Goal: Task Accomplishment & Management: Manage account settings

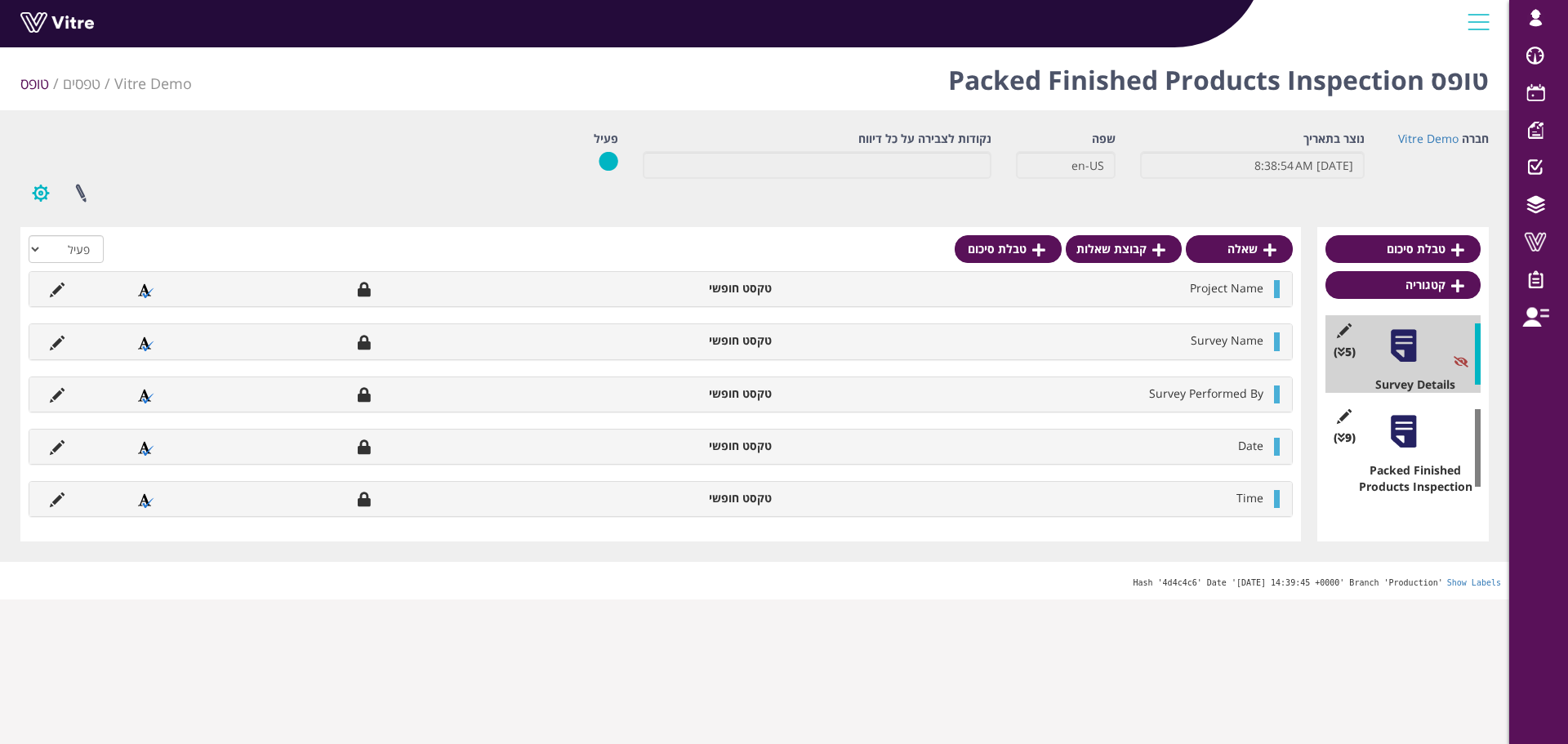
click at [49, 193] on button "button" at bounding box center [41, 193] width 41 height 44
click at [1085, 76] on h1 "טופס Packed Finished Products Inspection" at bounding box center [1218, 76] width 540 height 69
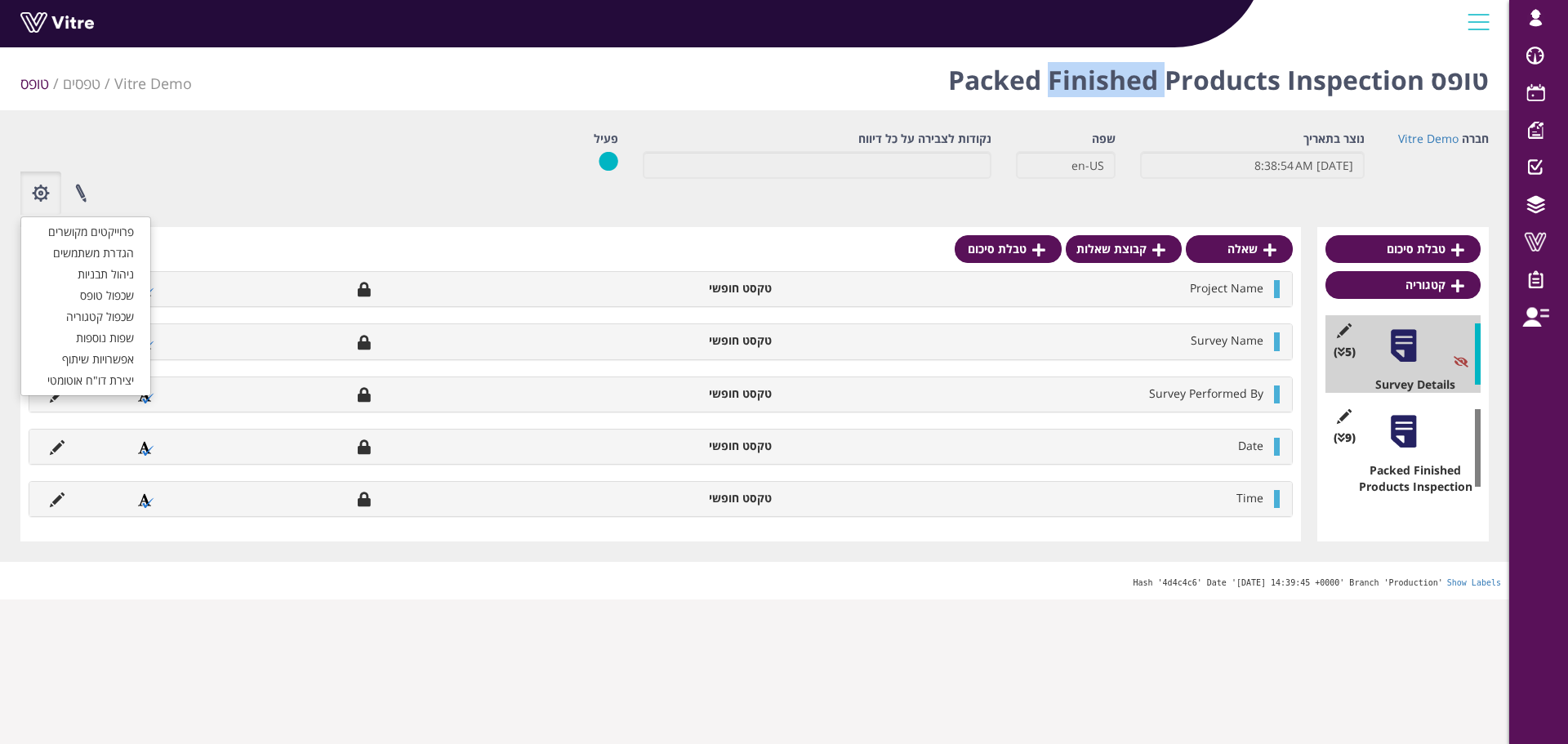
click at [1085, 76] on h1 "טופס Packed Finished Products Inspection" at bounding box center [1218, 76] width 540 height 69
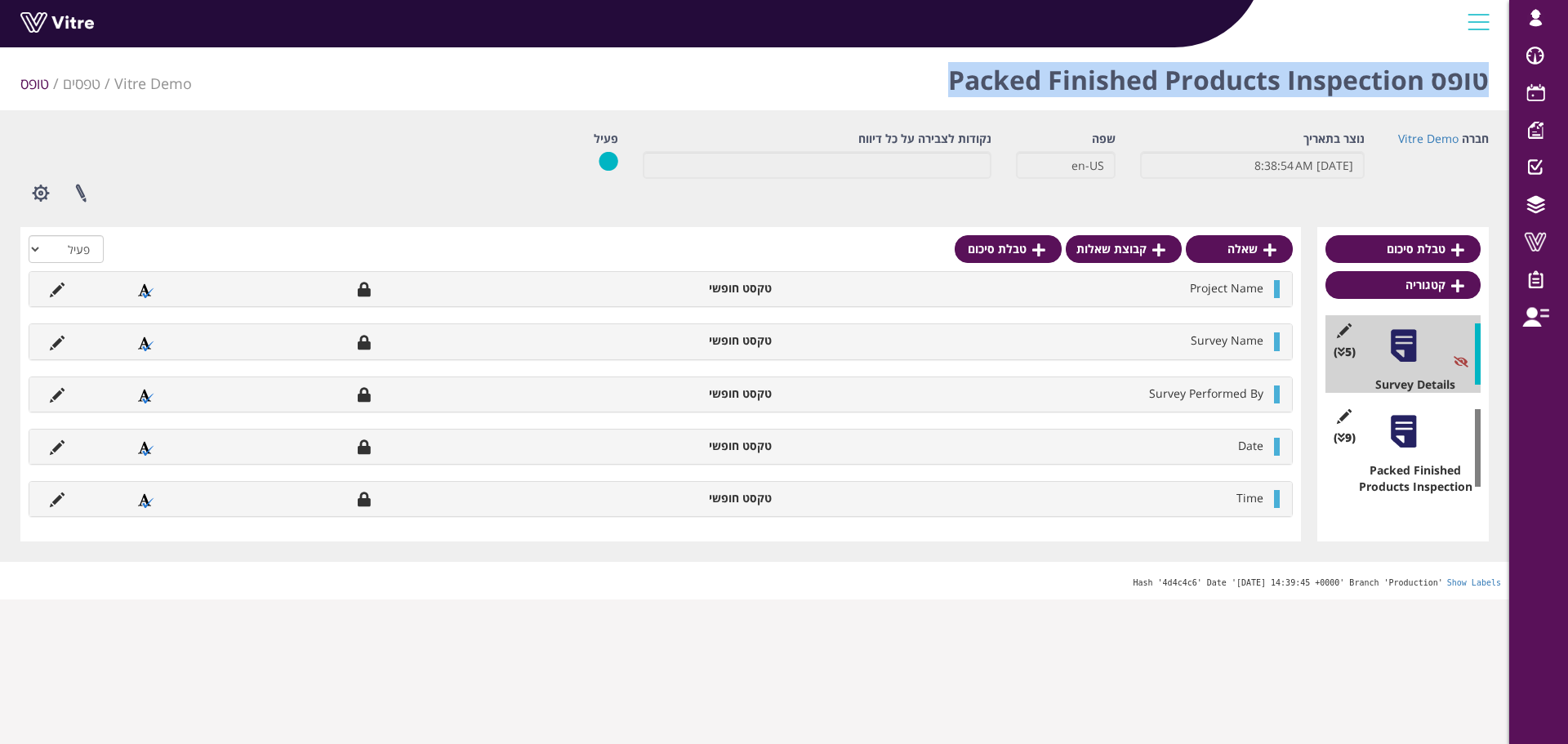
click at [1085, 76] on h1 "טופס Packed Finished Products Inspection" at bounding box center [1218, 76] width 540 height 69
click at [909, 94] on div "טופס Packed Finished Products Inspection Vitre Demo טפסים טופס" at bounding box center [754, 76] width 1509 height 69
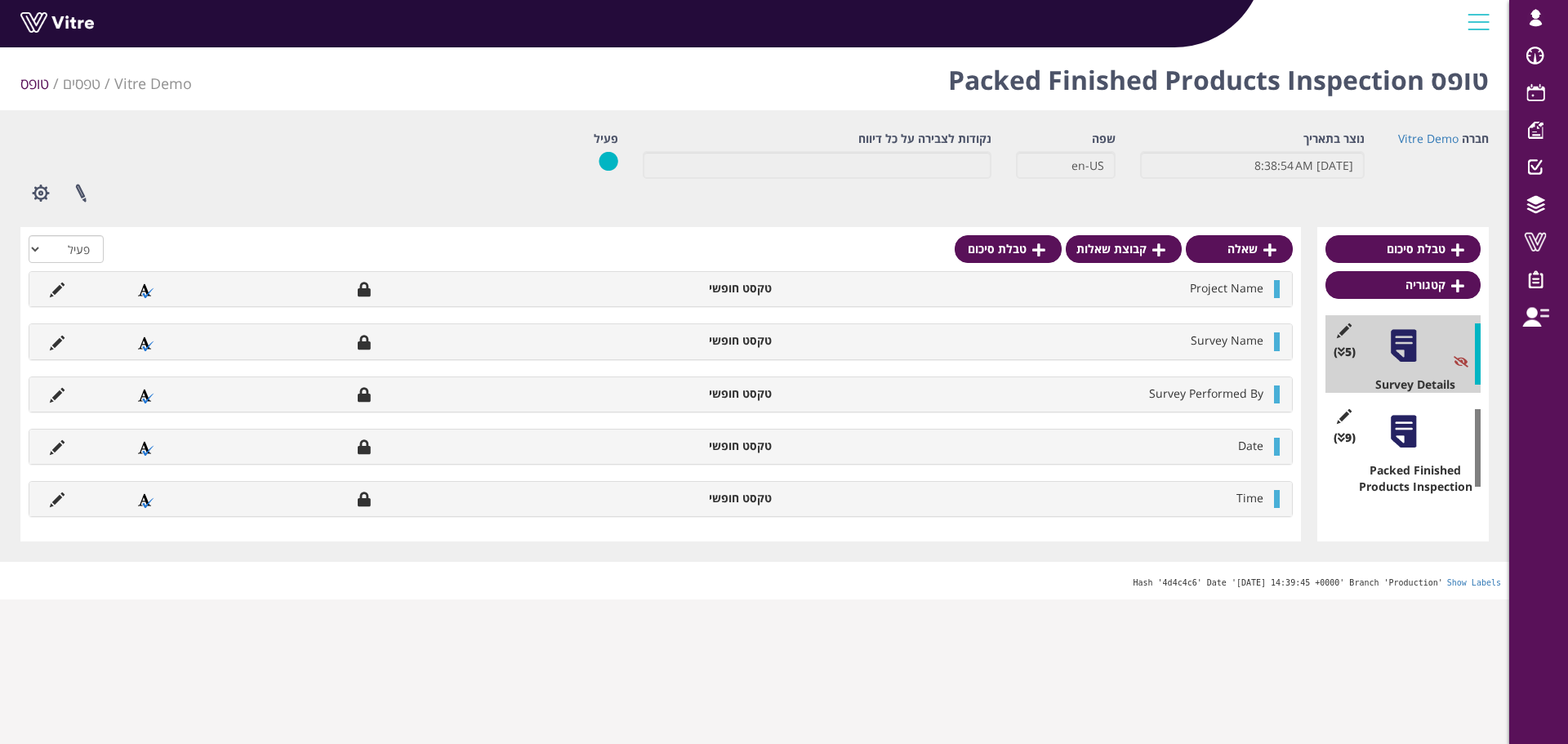
click at [955, 85] on h1 "טופס Packed Finished Products Inspection" at bounding box center [1218, 76] width 540 height 69
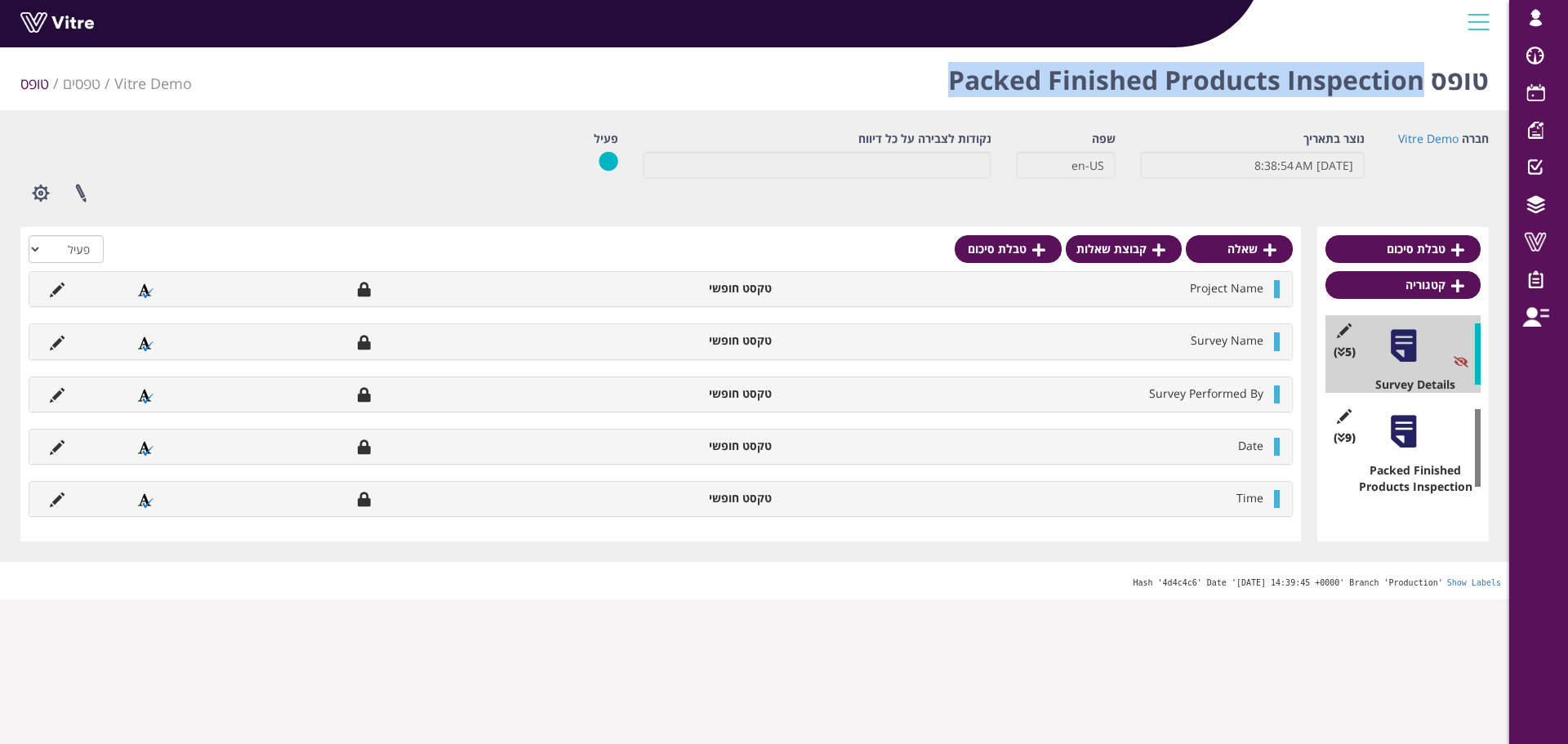
drag, startPoint x: 967, startPoint y: 84, endPoint x: 1421, endPoint y: 95, distance: 454.1
click at [1421, 95] on h1 "טופס Packed Finished Products Inspection" at bounding box center [1218, 76] width 540 height 69
copy h1 "Packed Finished Products Inspection"
click at [44, 190] on button "button" at bounding box center [41, 193] width 41 height 44
click at [103, 294] on link "שכפול טופס" at bounding box center [85, 295] width 129 height 21
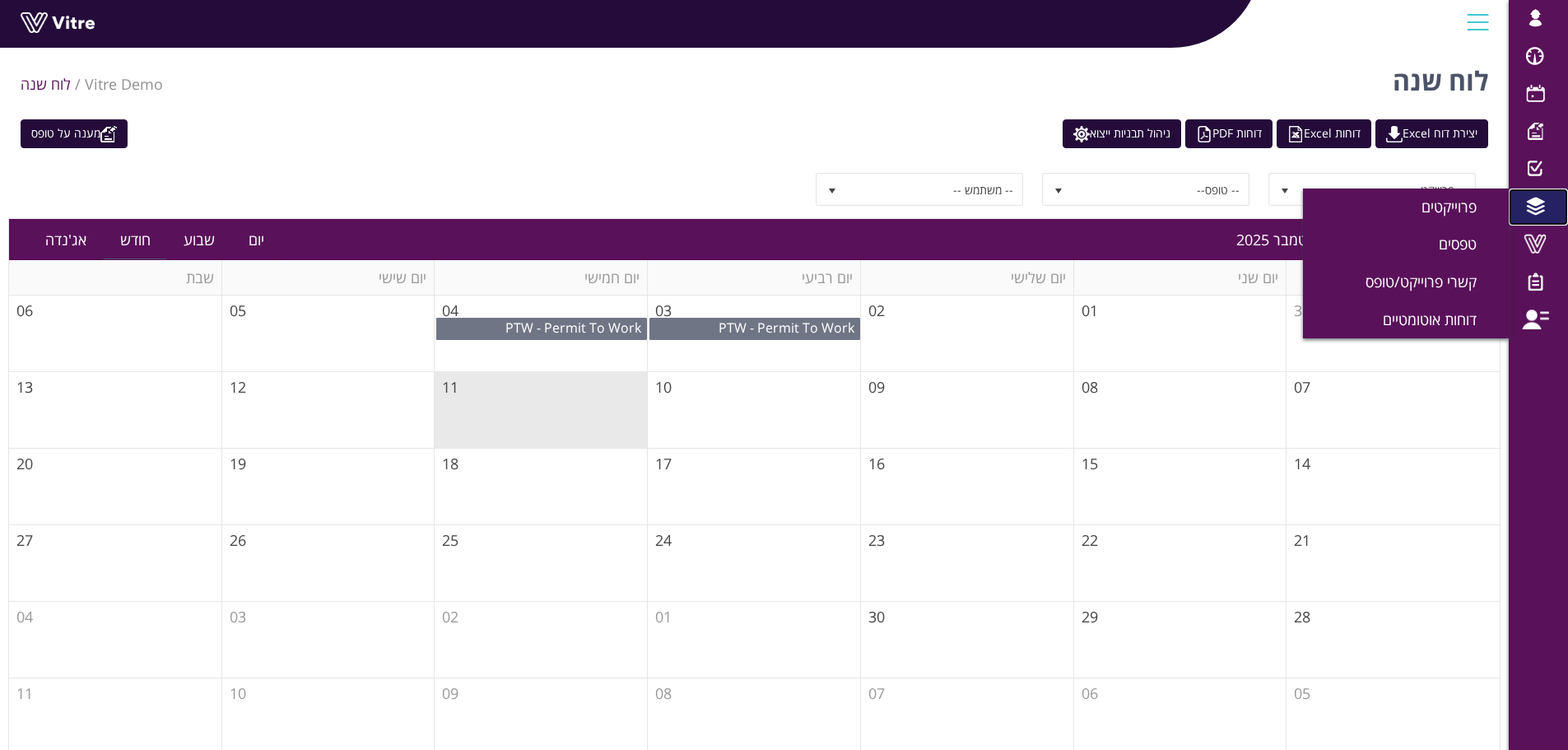
click at [1539, 207] on span at bounding box center [1535, 206] width 41 height 20
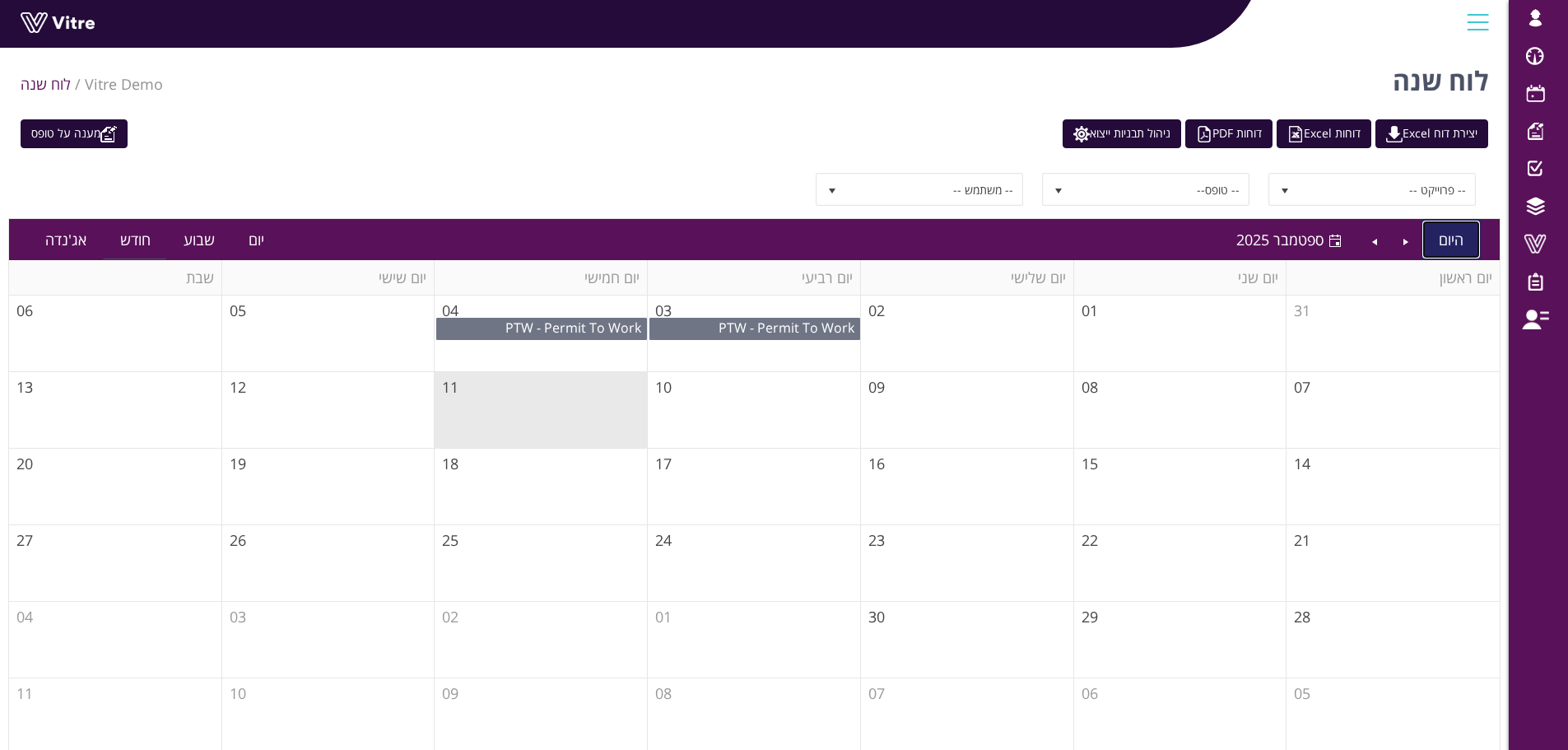
click at [1463, 244] on link "היום" at bounding box center [1450, 240] width 57 height 38
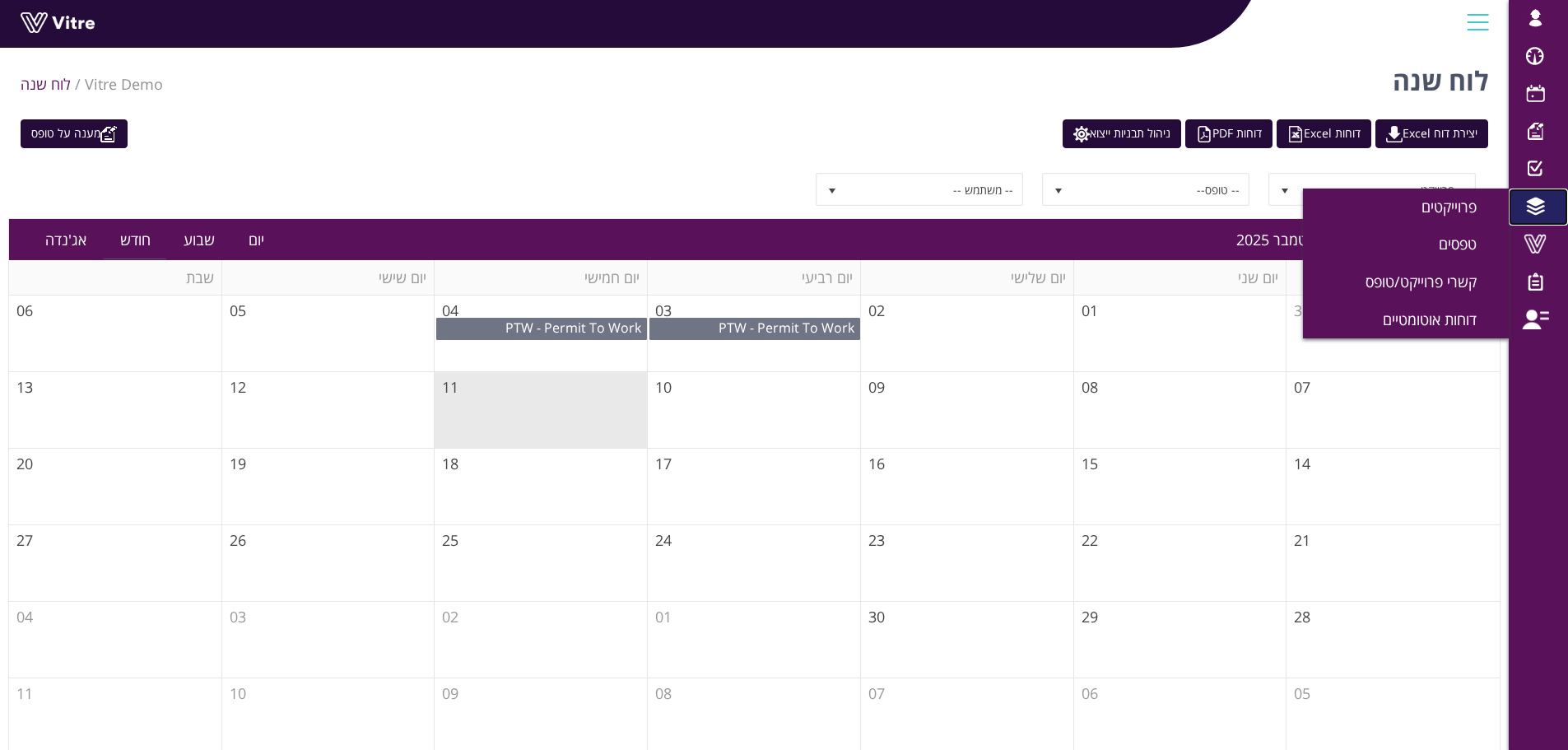
click at [1510, 210] on link "פרוייקטים" at bounding box center [1538, 207] width 59 height 38
click at [1464, 244] on span "טפסים" at bounding box center [1468, 244] width 57 height 20
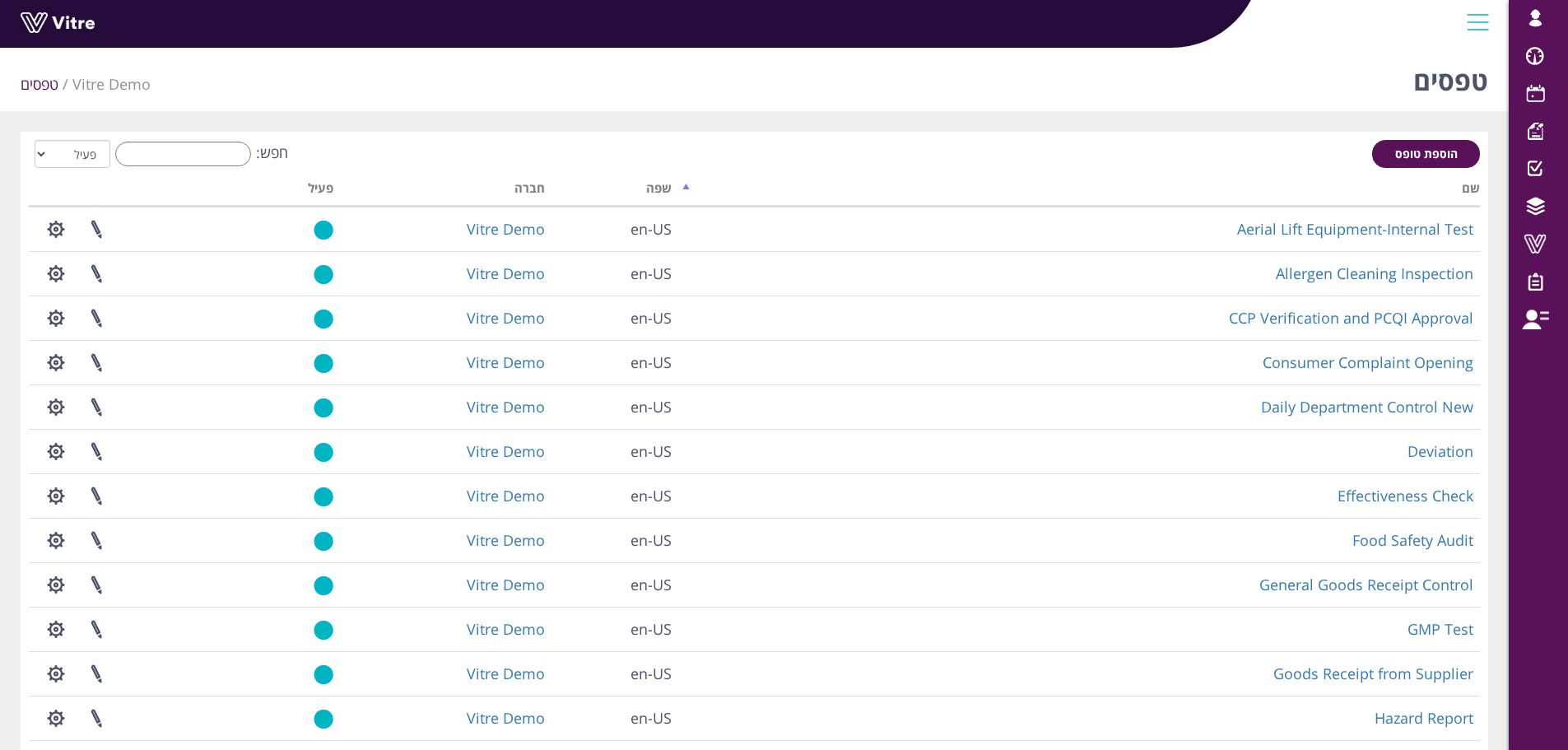
click at [157, 134] on div "הוספת טופס חפש: הכל פעיל לא פעיל מעבד... שם שפה חברה פעיל Aerial Lift Equipment…" at bounding box center [754, 529] width 1468 height 796
click at [157, 140] on div "חפש: הכל פעיל לא פעיל" at bounding box center [754, 155] width 1450 height 31
click at [157, 144] on input "חפש:" at bounding box center [182, 154] width 135 height 25
paste input "Packed Finished Products Inspection"
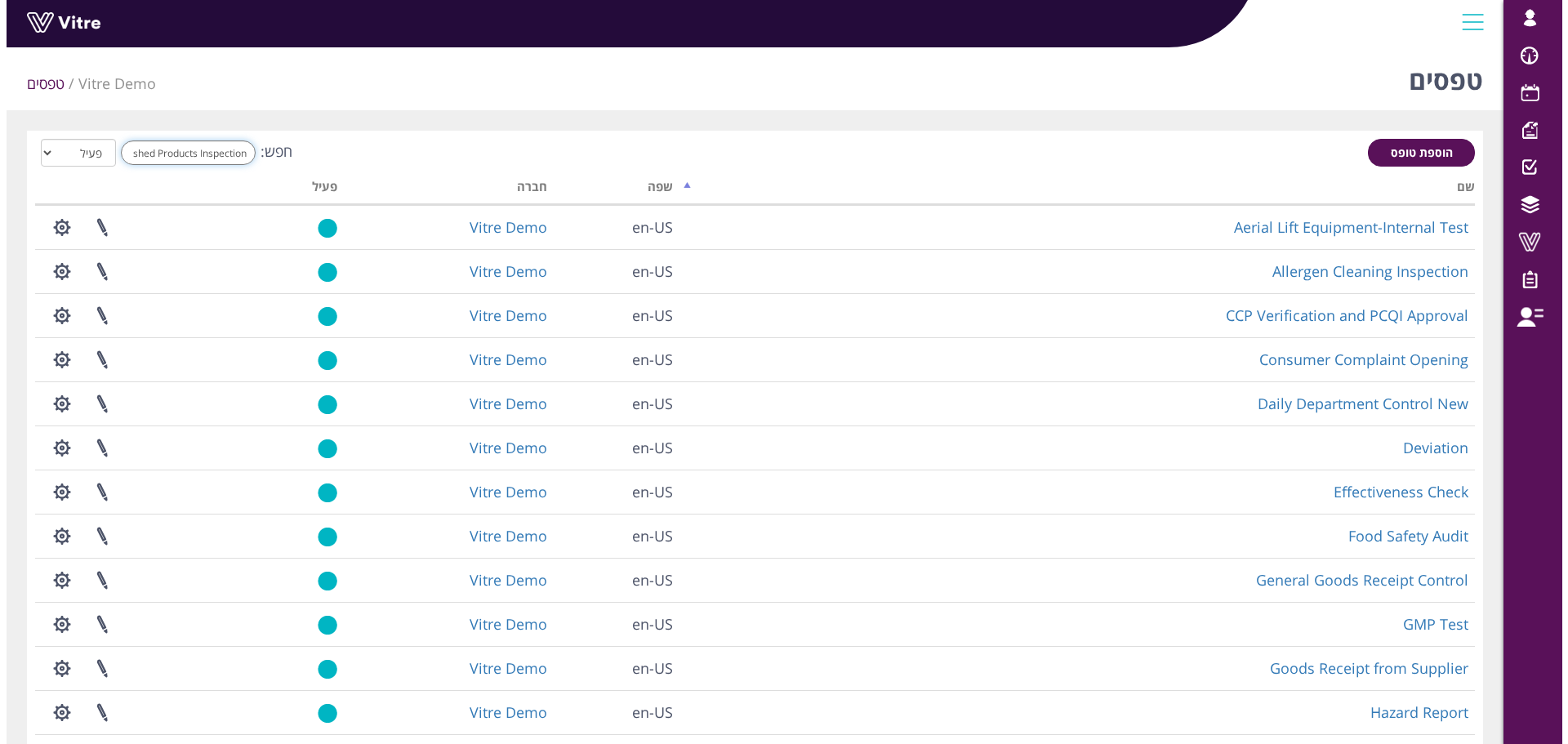
scroll to position [0, -55]
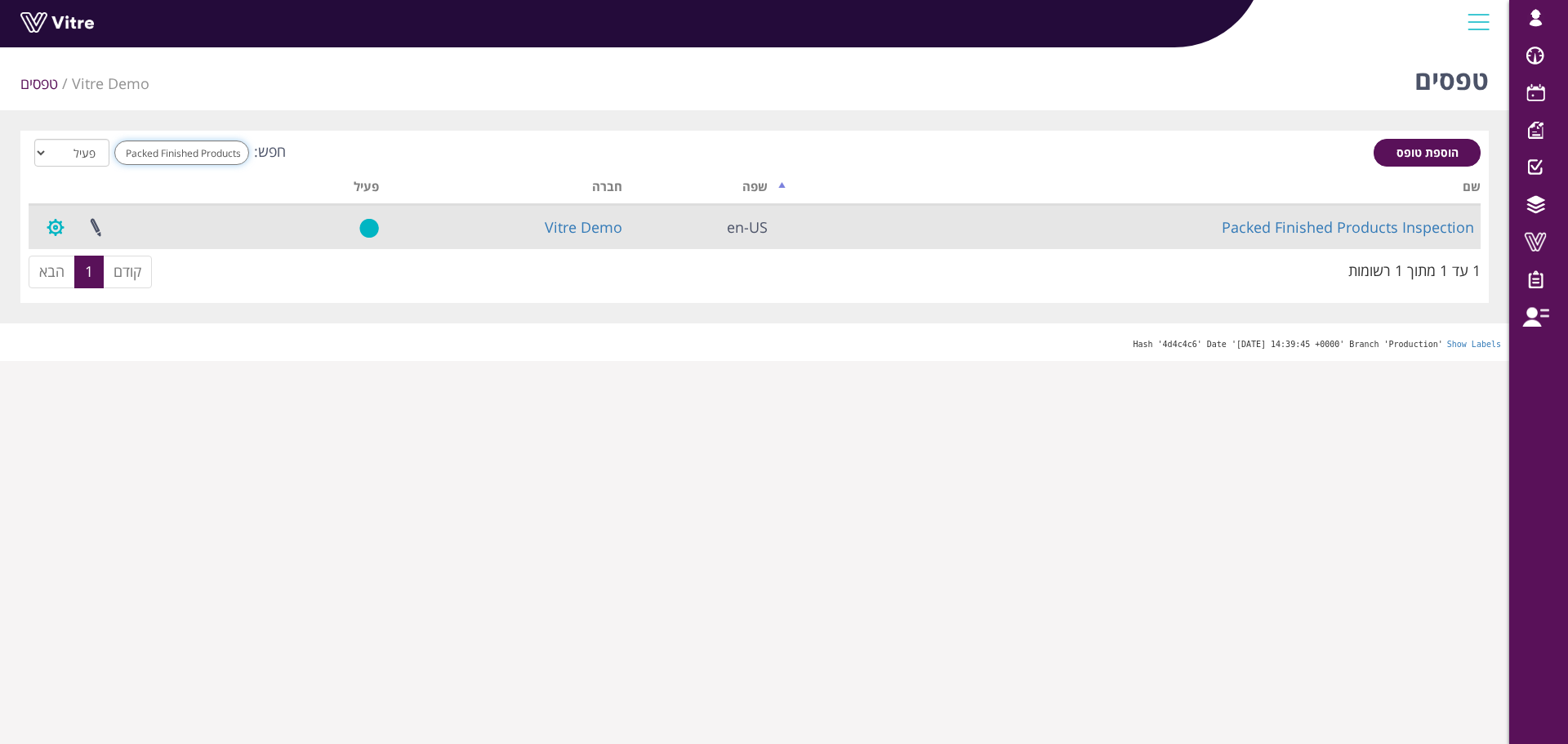
type input "Packed Finished Products Inspection"
click at [46, 222] on button "button" at bounding box center [55, 227] width 41 height 44
click at [112, 332] on link "שכפול טופס" at bounding box center [100, 330] width 129 height 21
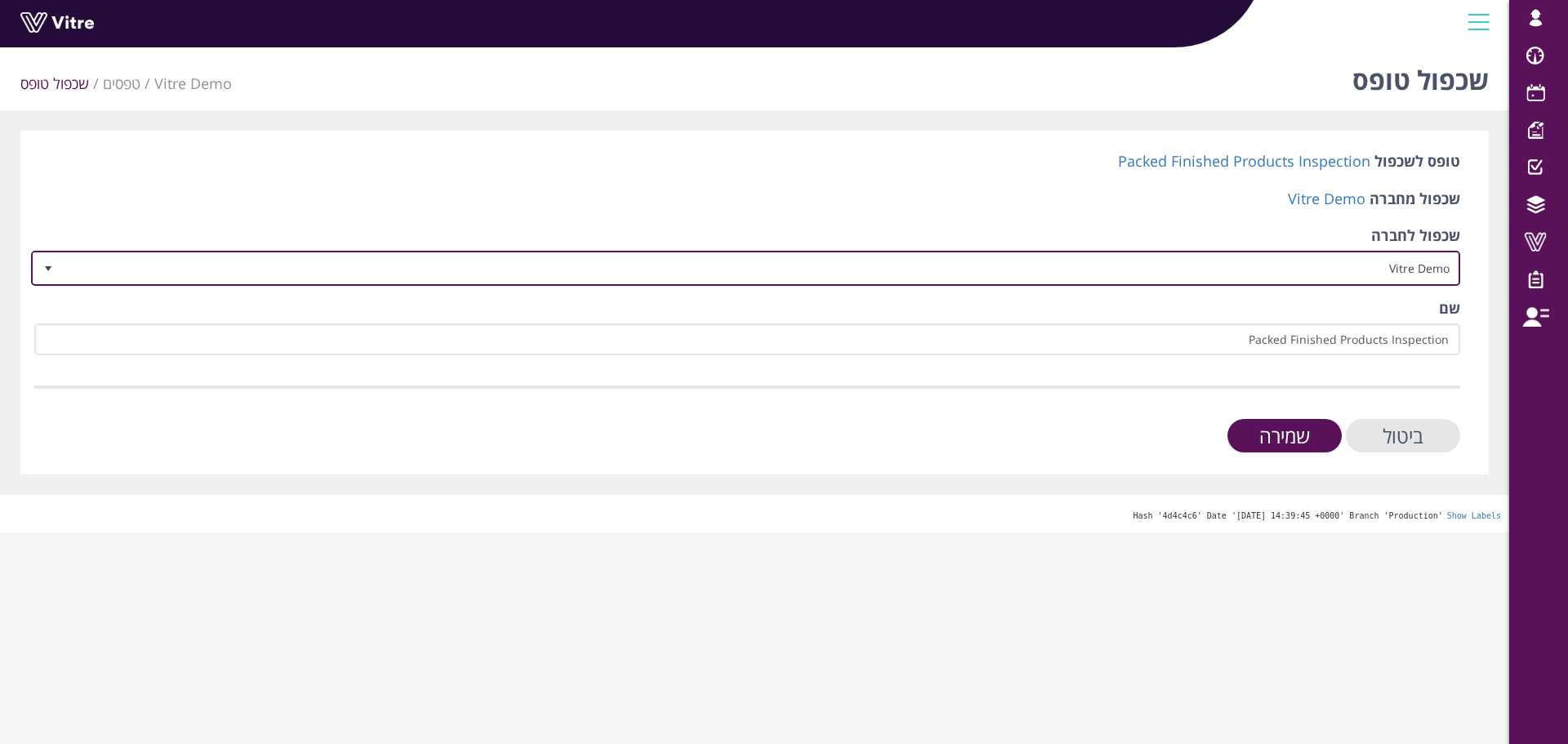
click at [1330, 277] on span "Vitre Demo" at bounding box center [760, 267] width 1397 height 29
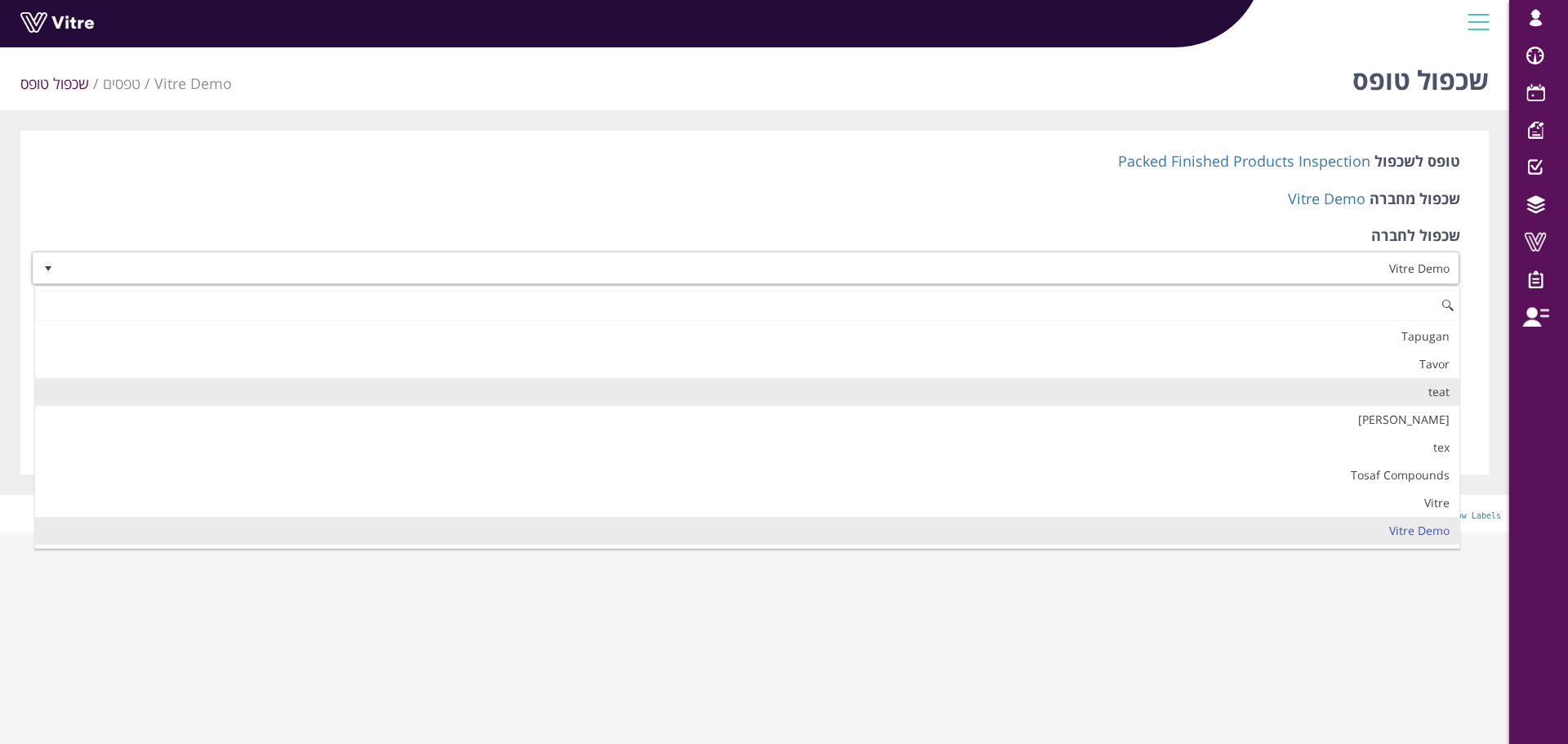
scroll to position [2275, 0]
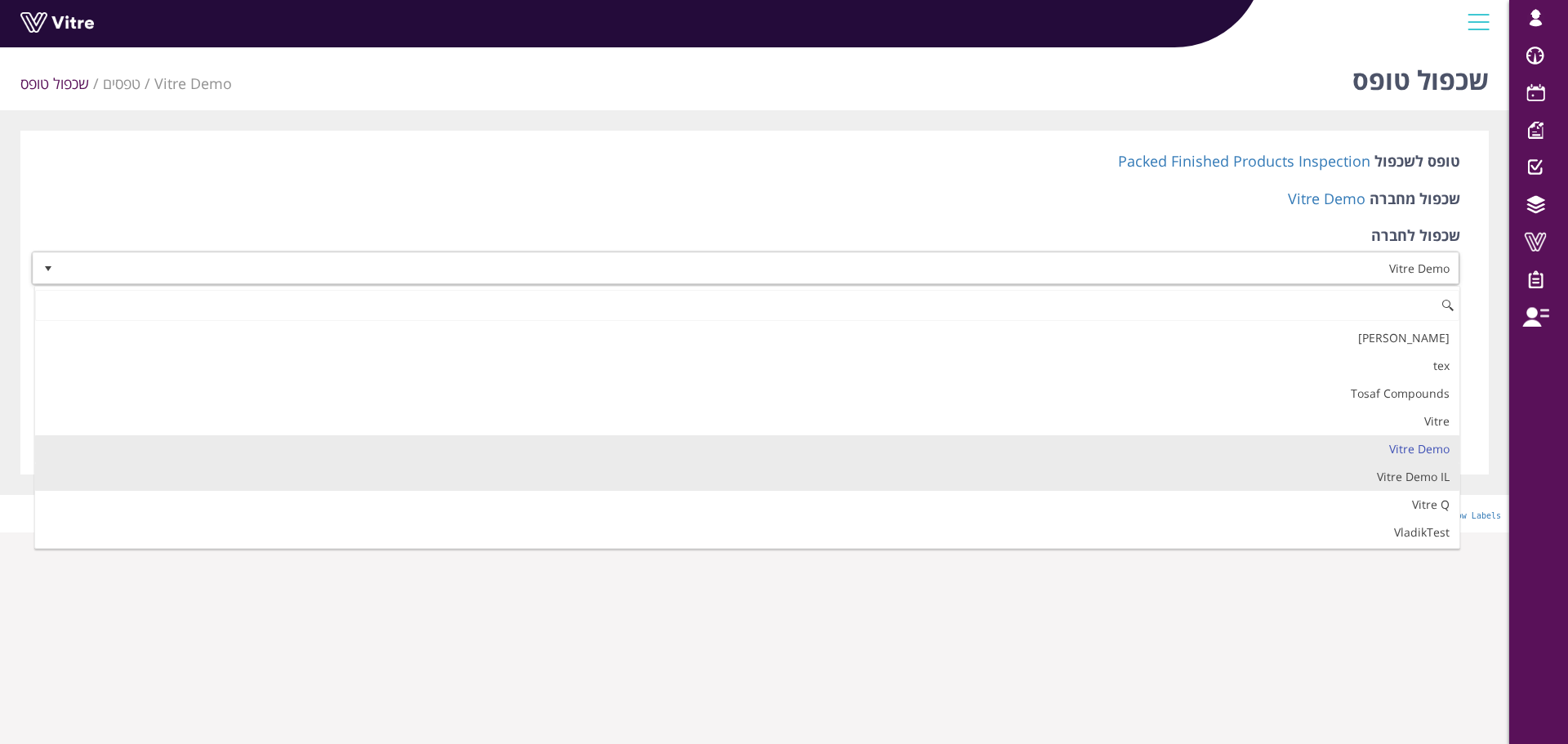
click at [1379, 480] on li "Vitre Demo IL" at bounding box center [747, 476] width 1425 height 28
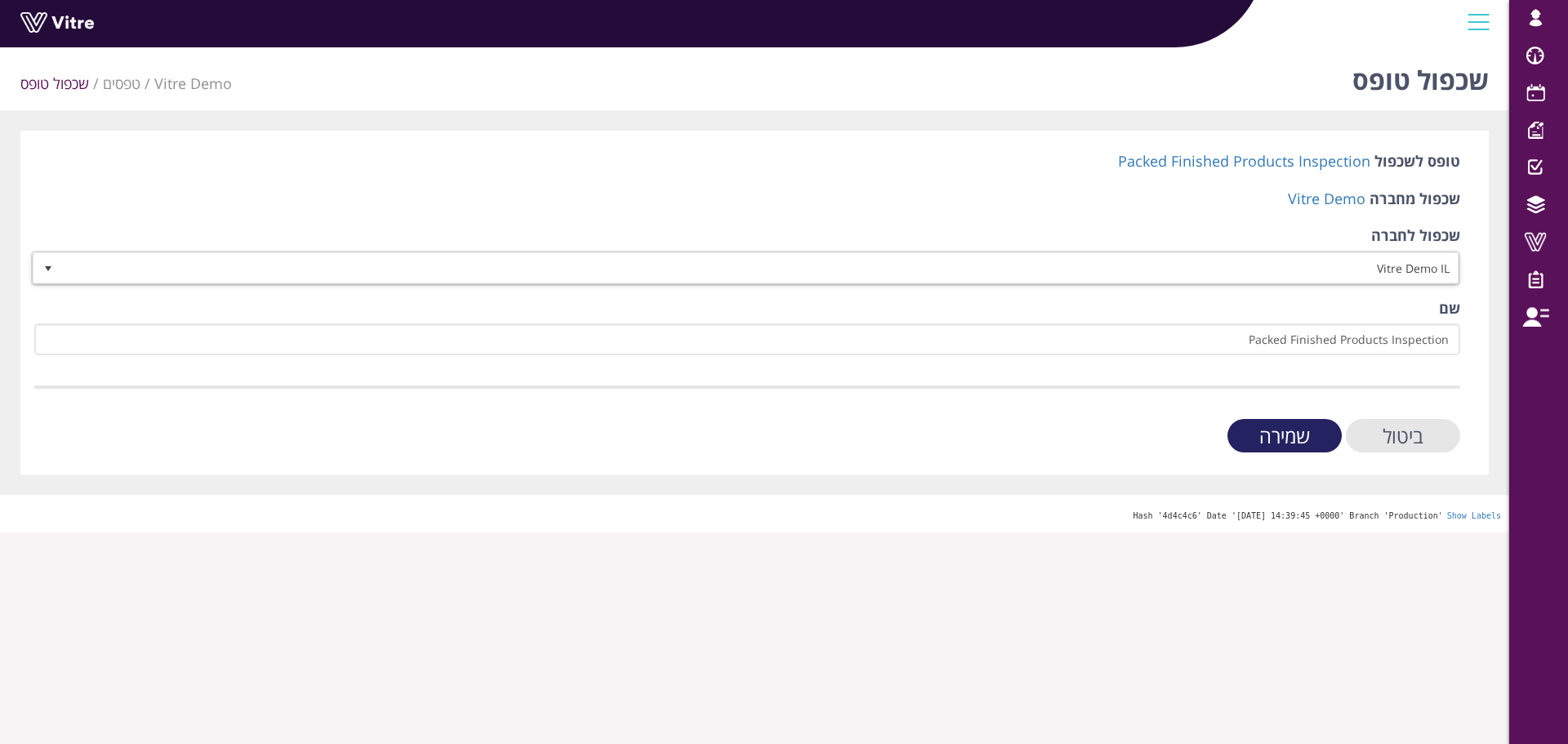
click at [1277, 441] on input "שמירה" at bounding box center [1285, 436] width 114 height 34
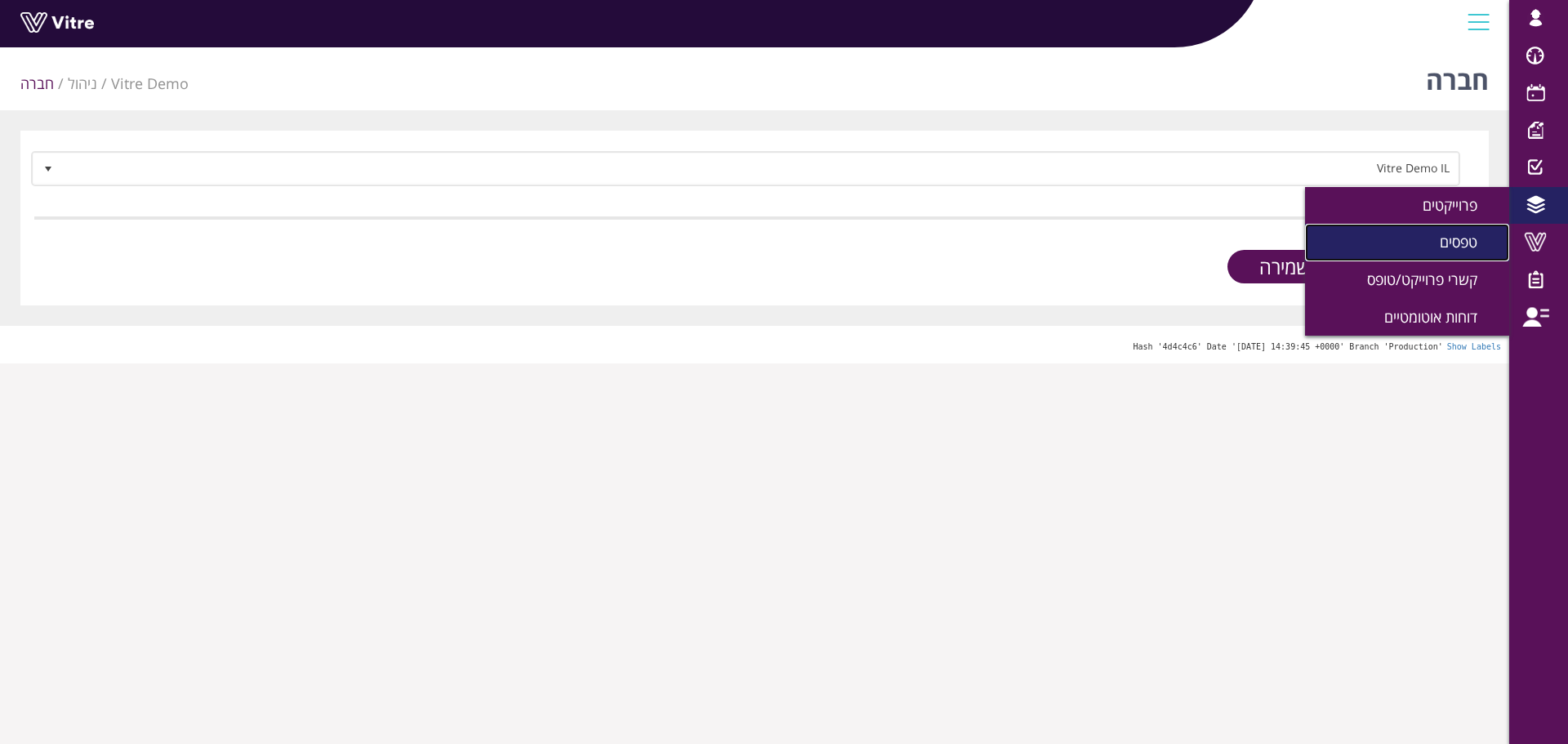
click at [1478, 234] on span "טפסים" at bounding box center [1468, 242] width 57 height 20
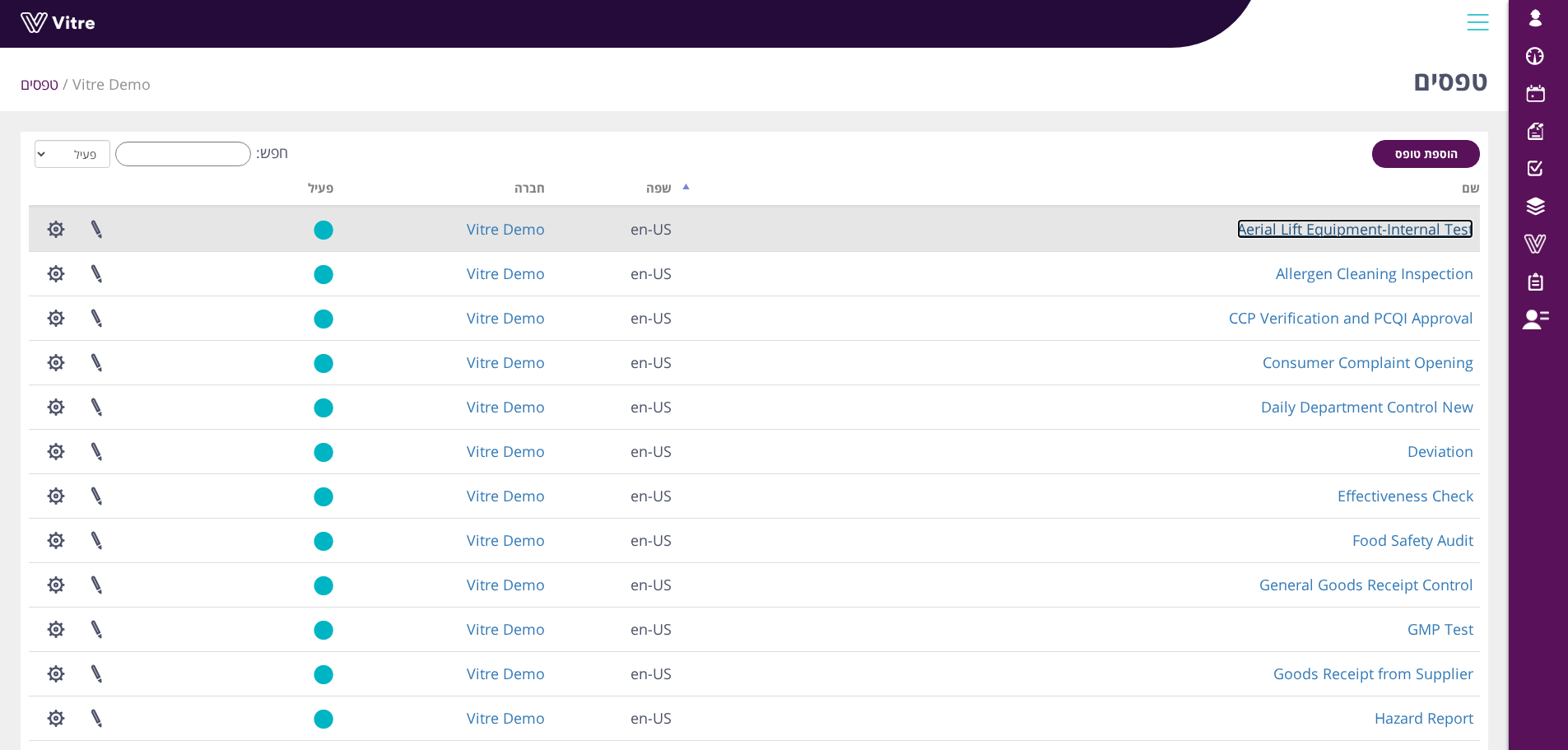
click at [1363, 227] on link "Aerial Lift Equipment-Internal Test" at bounding box center [1355, 229] width 236 height 20
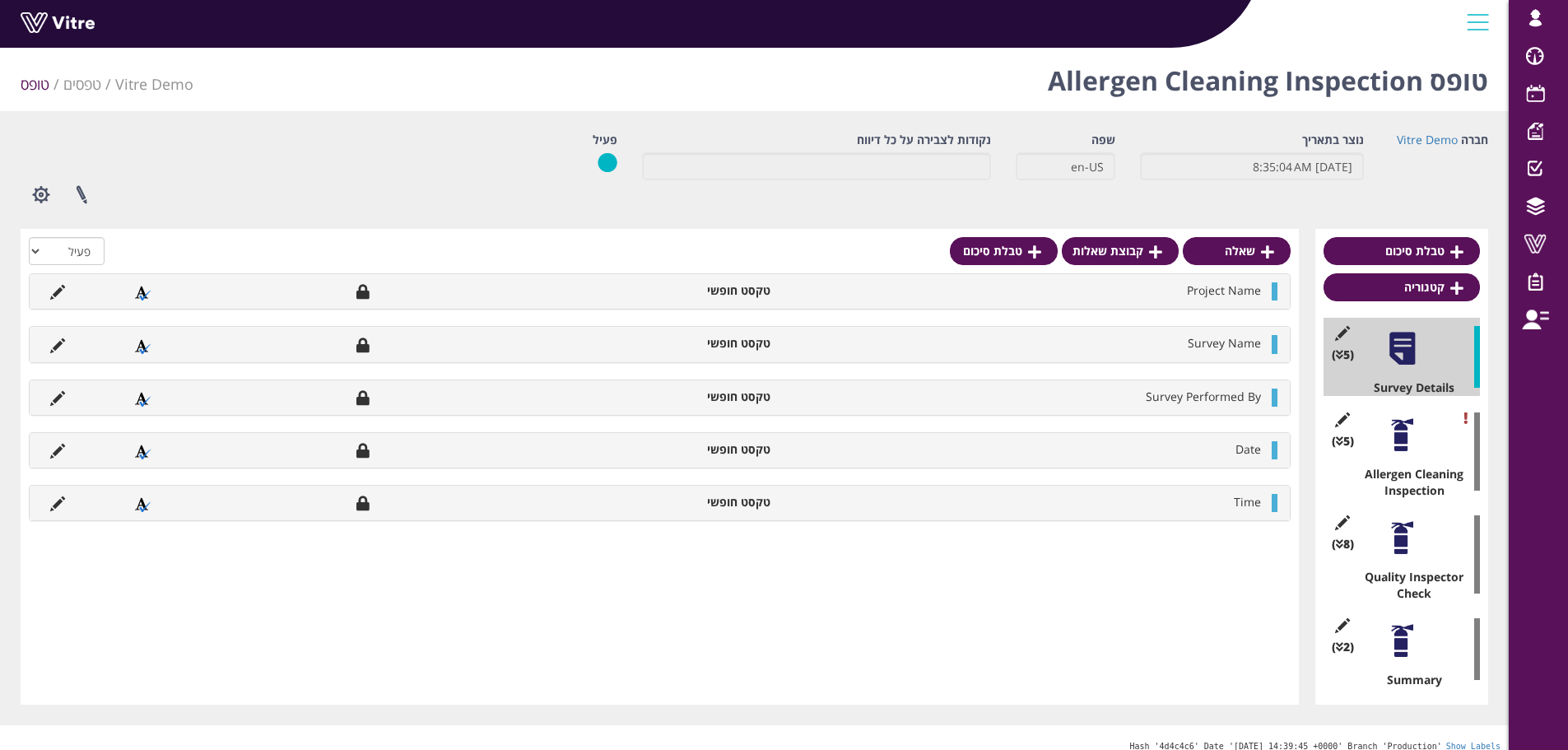
click at [1210, 87] on h1 "טופס Allergen Cleaning Inspection" at bounding box center [1267, 76] width 440 height 70
click at [1054, 75] on h1 "טופס Allergen Cleaning Inspection" at bounding box center [1267, 76] width 440 height 70
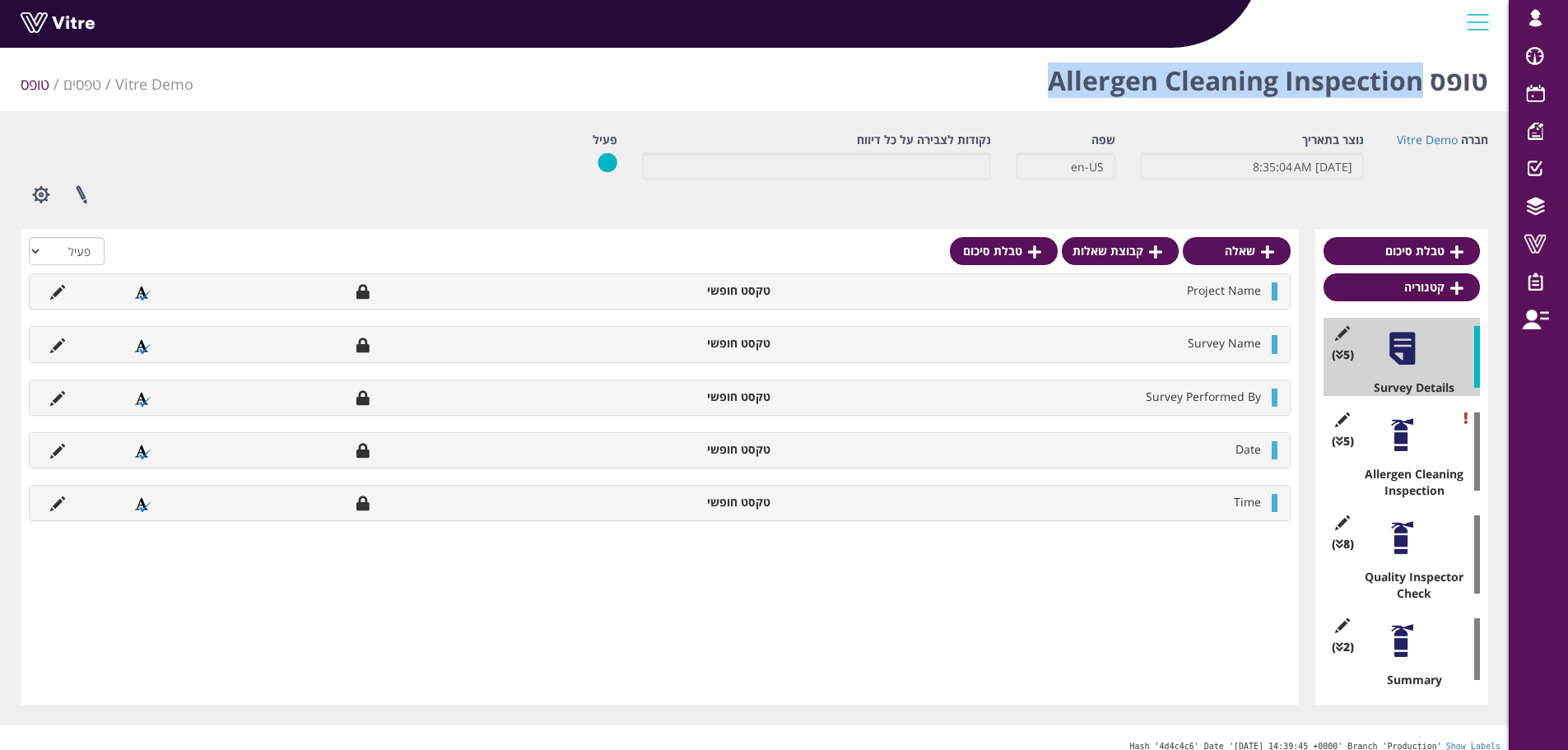
drag, startPoint x: 1052, startPoint y: 78, endPoint x: 1424, endPoint y: 82, distance: 372.0
click at [1424, 82] on h1 "טופס Allergen Cleaning Inspection" at bounding box center [1267, 76] width 440 height 70
copy h1 "Allergen Cleaning Inspection"
drag, startPoint x: 1059, startPoint y: 84, endPoint x: 1422, endPoint y: 88, distance: 363.0
click at [1422, 88] on h1 "טופס Allergen Cleaning Inspection" at bounding box center [1267, 76] width 440 height 70
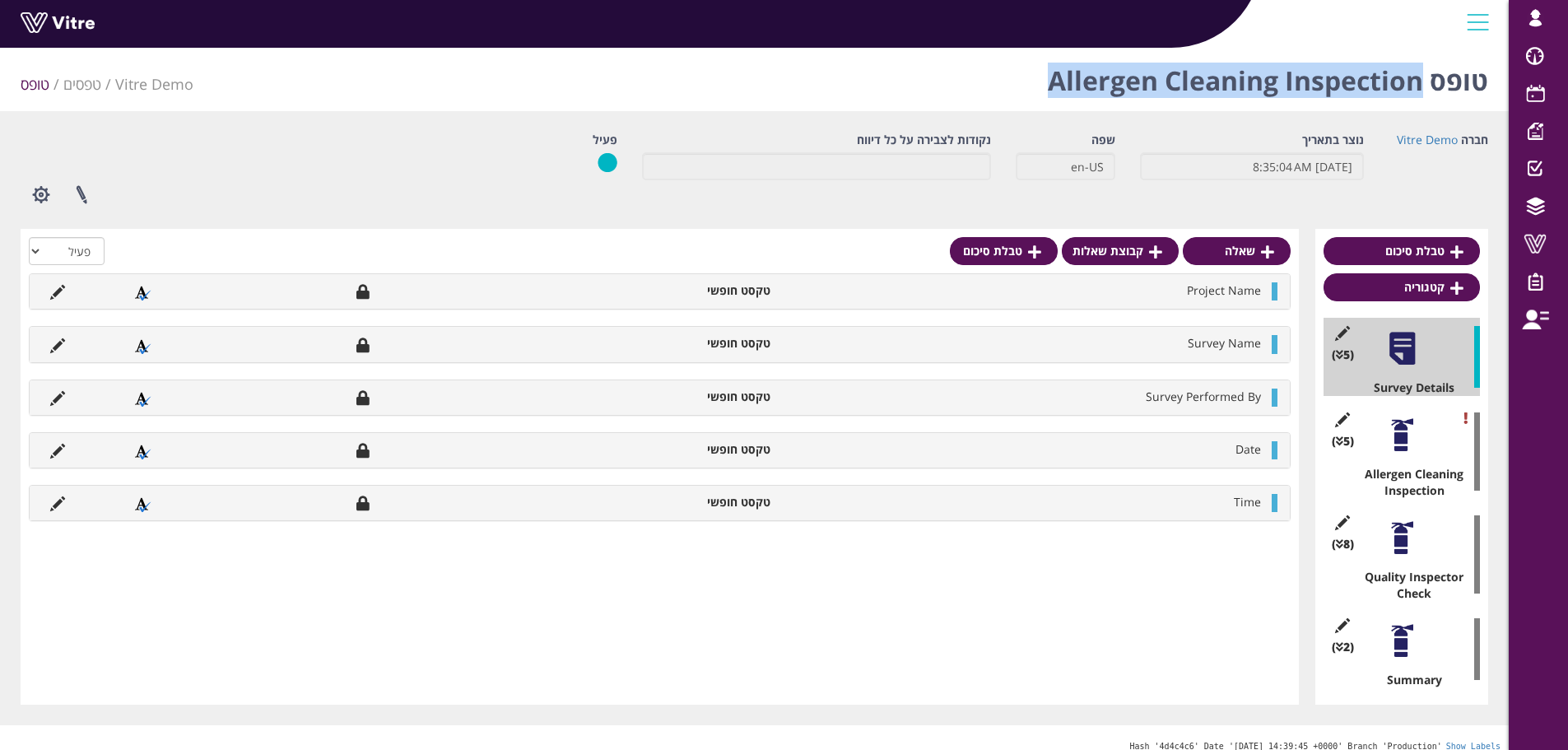
copy h1 "Allergen Cleaning Inspection"
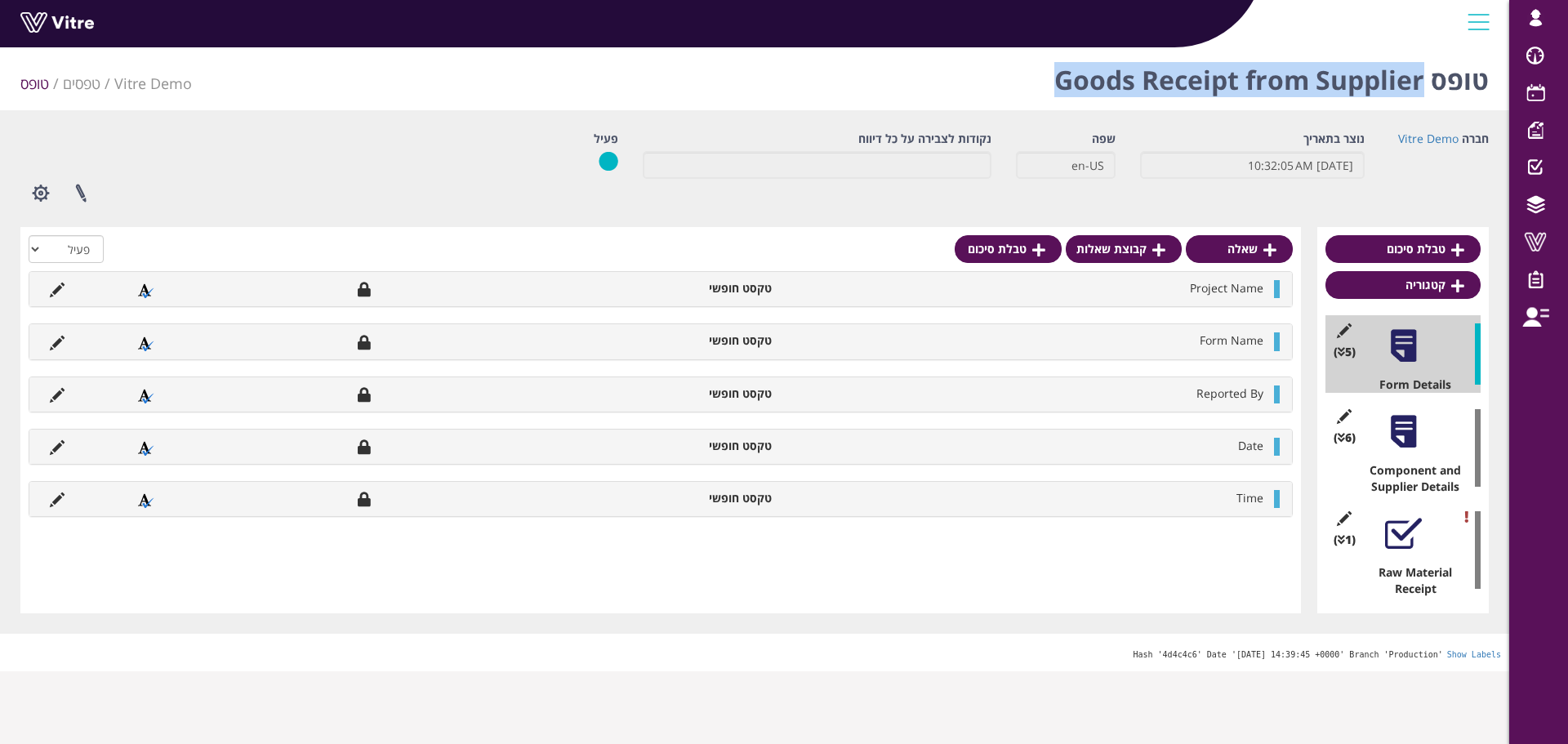
drag, startPoint x: 1056, startPoint y: 80, endPoint x: 1423, endPoint y: 74, distance: 367.0
click at [1423, 74] on h1 "טופס Goods Receipt from Supplier" at bounding box center [1271, 76] width 435 height 69
copy h1 "Goods Receipt from Supplier"
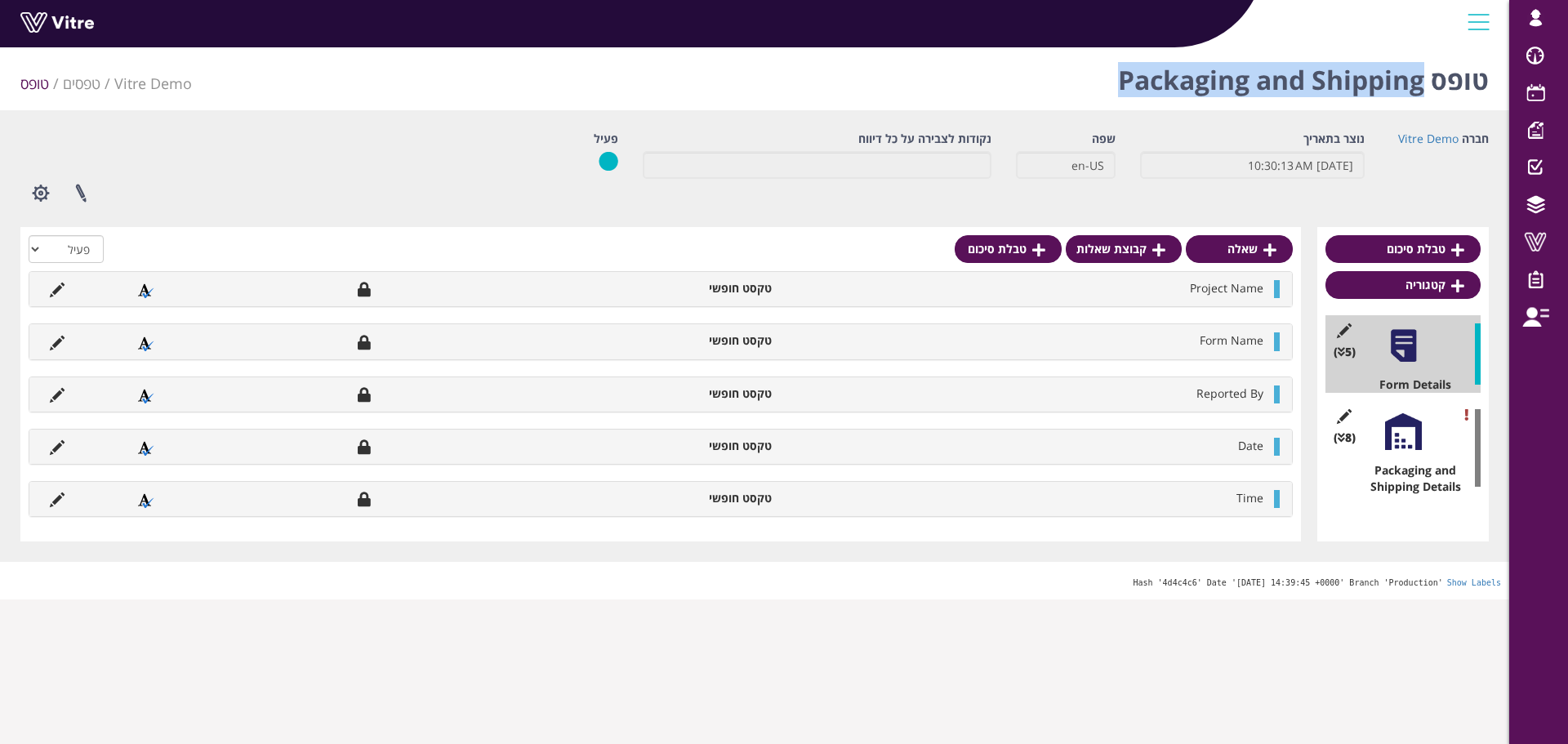
drag, startPoint x: 1125, startPoint y: 85, endPoint x: 1421, endPoint y: 93, distance: 296.1
click at [1421, 93] on h1 "טופס Packaging and Shipping" at bounding box center [1304, 76] width 370 height 69
copy h1 "Packaging and Shipping"
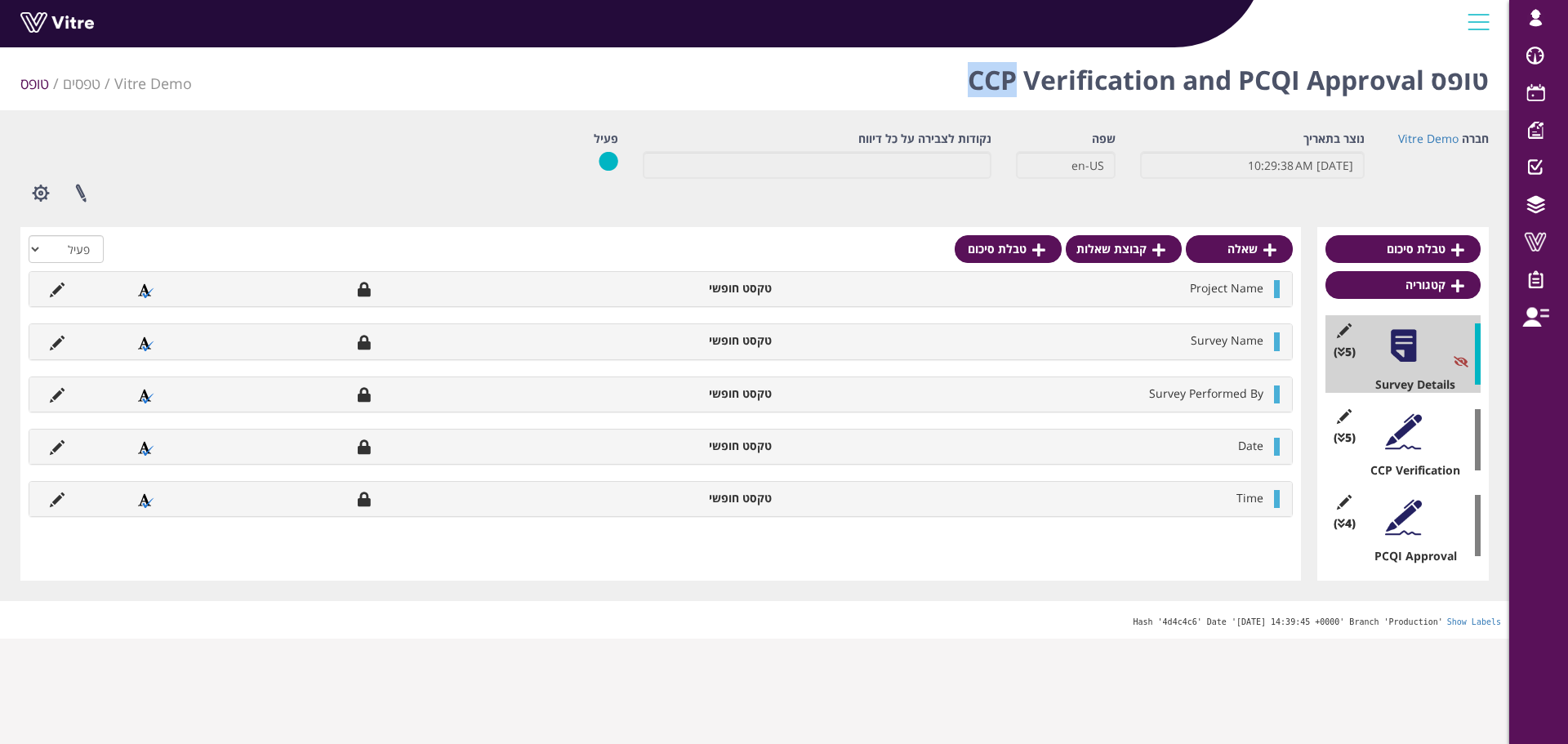
drag, startPoint x: 953, startPoint y: 82, endPoint x: 1011, endPoint y: 83, distance: 58.0
click at [1011, 83] on div "טופס CCP Verification and PCQI Approval Vitre Demo טפסים טופס" at bounding box center [754, 76] width 1509 height 69
copy h1 "CCP"
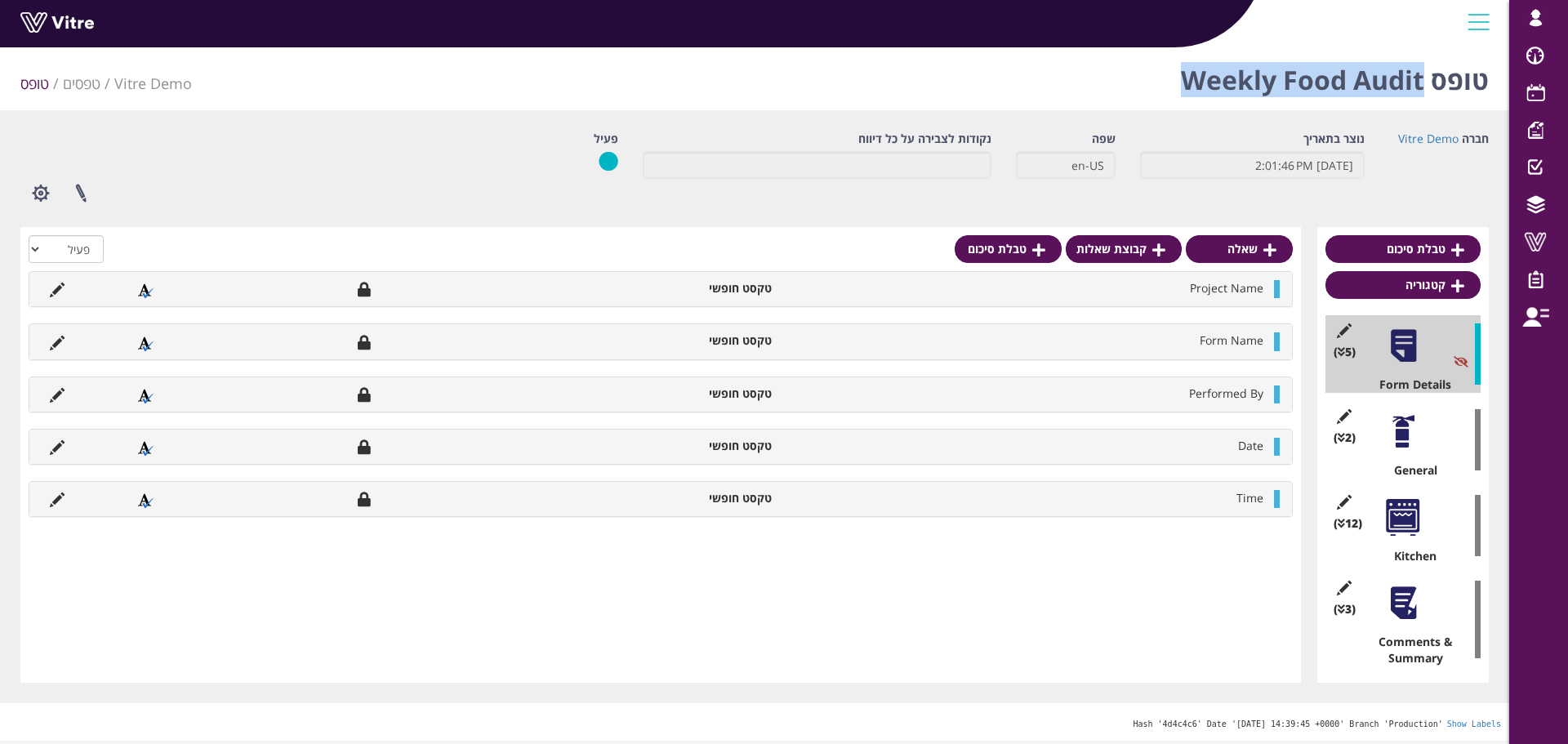
drag, startPoint x: 1181, startPoint y: 79, endPoint x: 1423, endPoint y: 82, distance: 242.0
click at [1423, 82] on div "טופס Weekly Food Audit Vitre Demo טפסים טופס" at bounding box center [754, 76] width 1509 height 69
copy h1 "Weekly Food Audit"
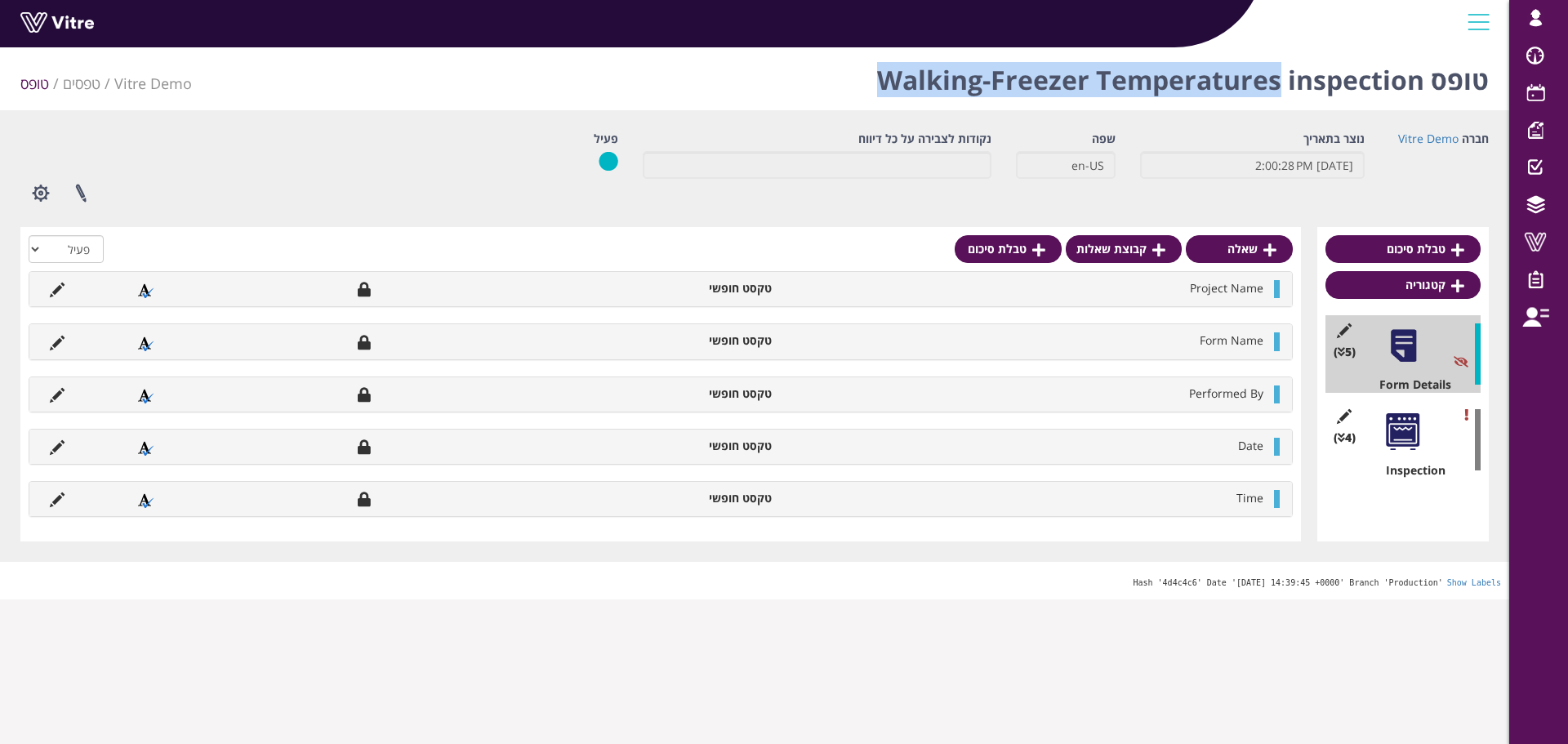
drag, startPoint x: 884, startPoint y: 83, endPoint x: 1279, endPoint y: 96, distance: 395.2
click at [1279, 96] on h1 "טופס Walking-Freezer Temperatures inspection" at bounding box center [1182, 76] width 612 height 69
copy h1 "Walking-Freezer Temperatures"
